Goal: Find specific page/section: Find specific page/section

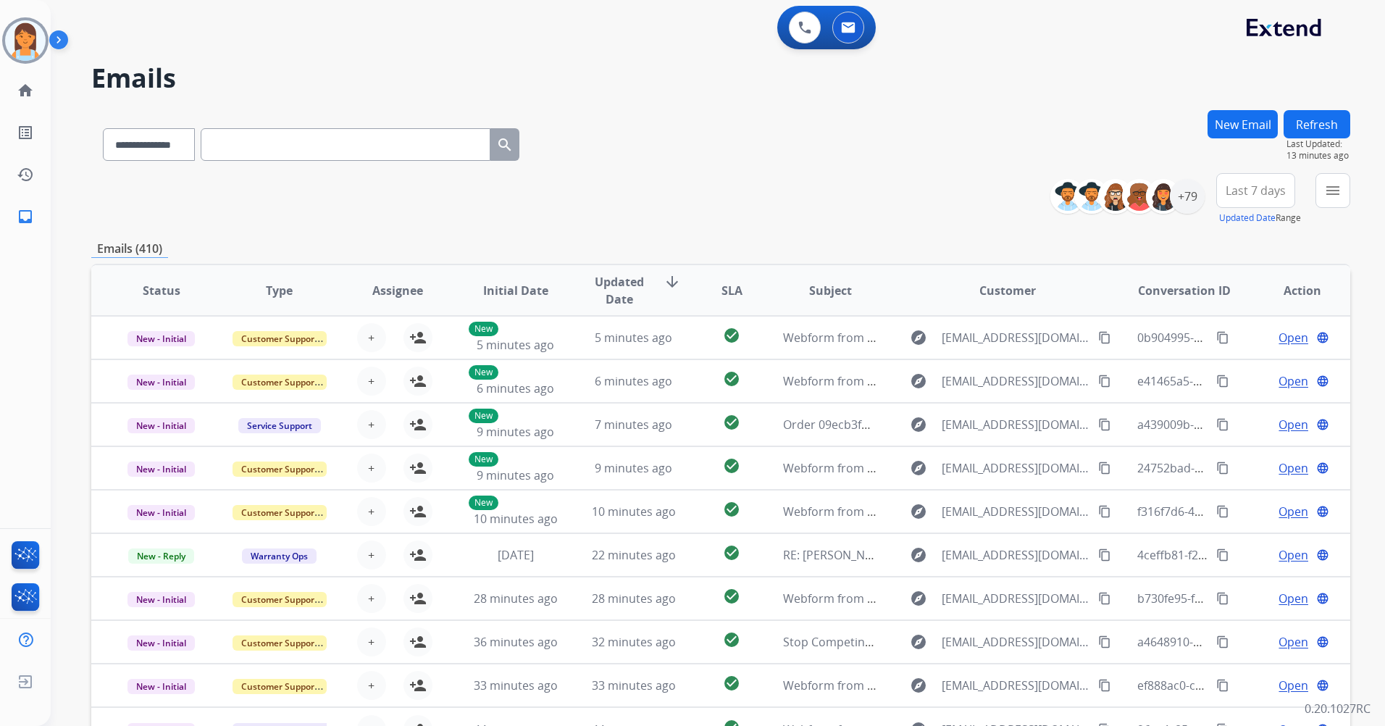
select select "**********"
click at [13, 549] on img at bounding box center [26, 557] width 34 height 33
